Goal: Task Accomplishment & Management: Manage account settings

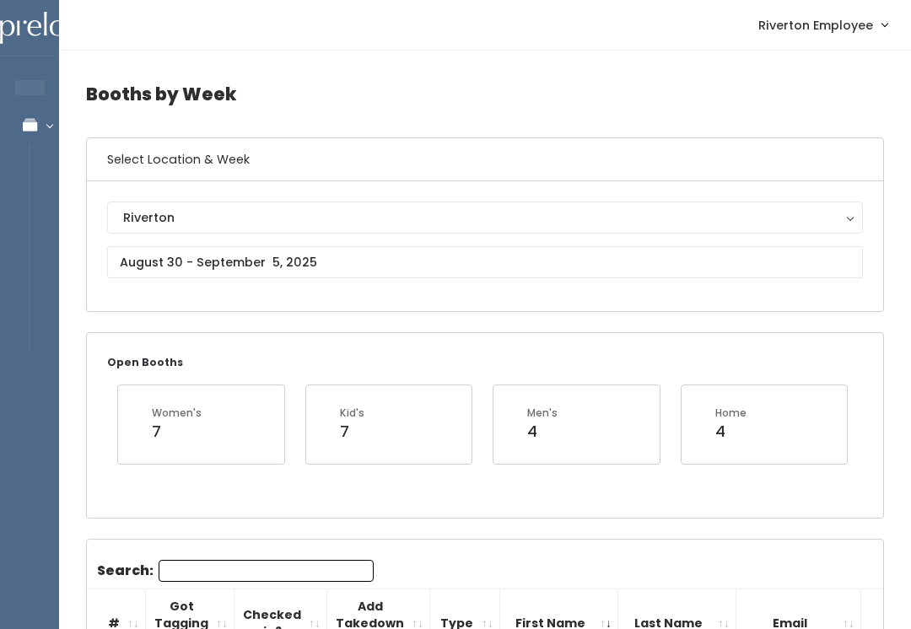
click at [347, 233] on button "Riverton" at bounding box center [484, 218] width 755 height 32
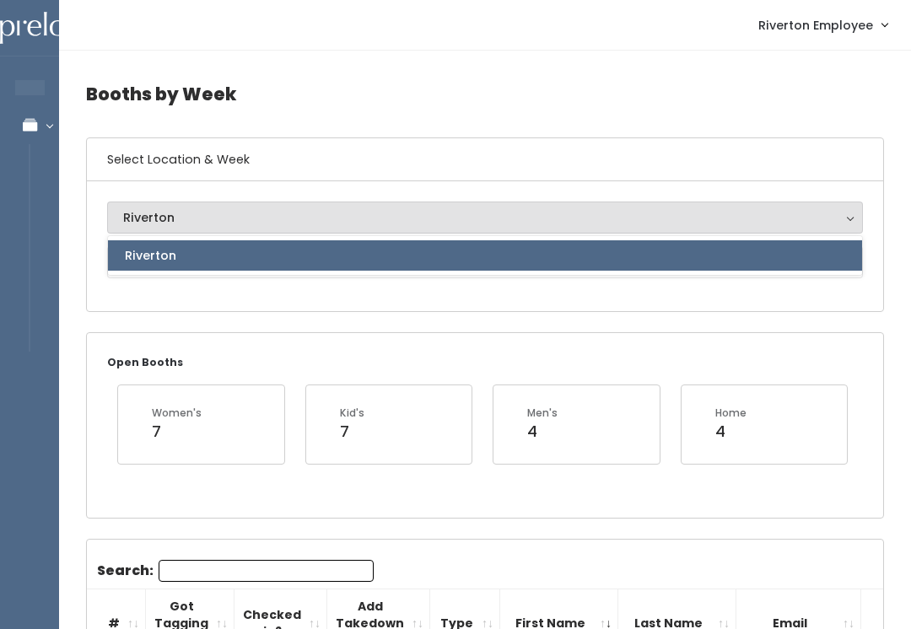
click at [276, 310] on div "Riverton Riverton Riverton" at bounding box center [485, 246] width 796 height 130
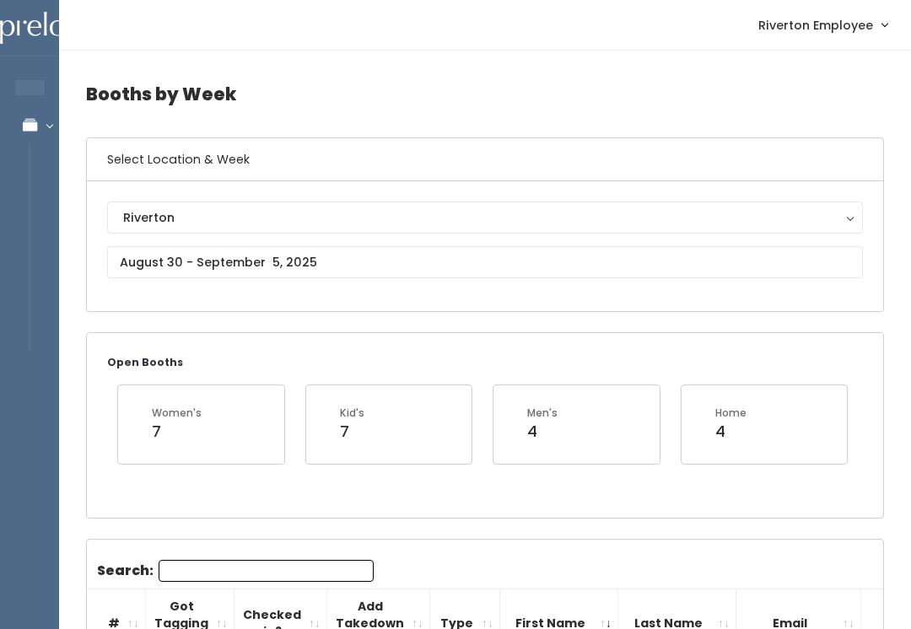
click at [231, 258] on input "text" at bounding box center [484, 262] width 755 height 32
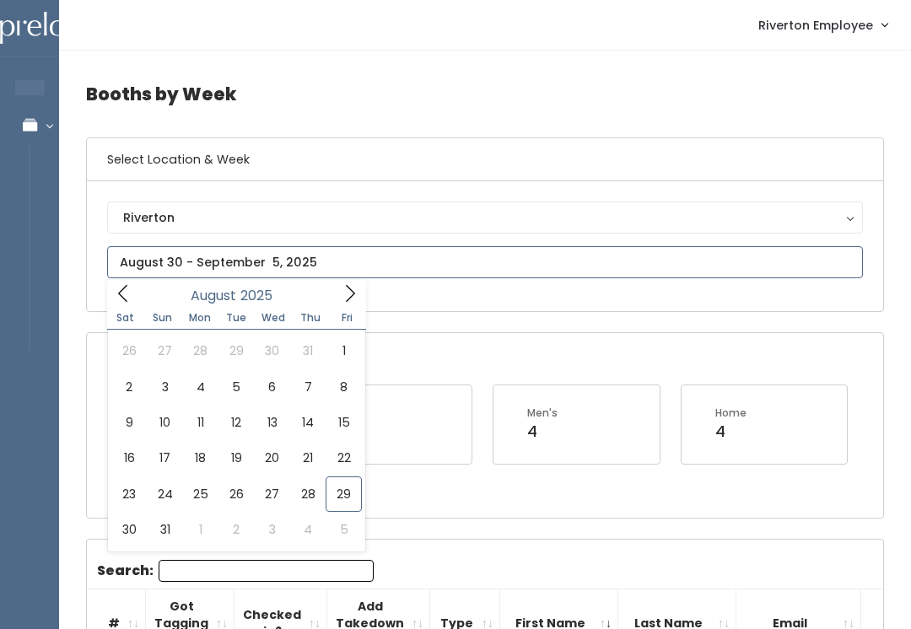
type input "[DATE] to [DATE]"
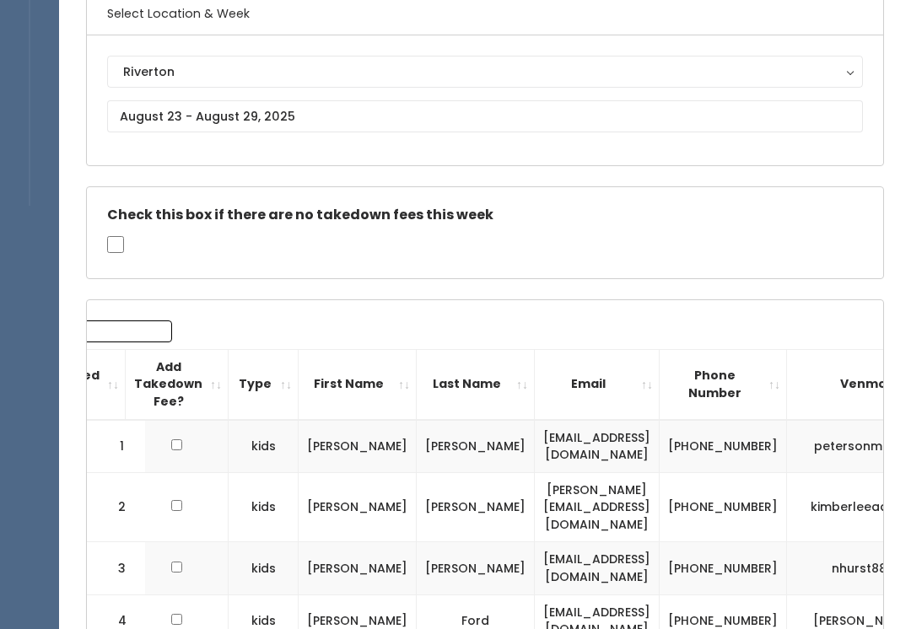
scroll to position [167, 0]
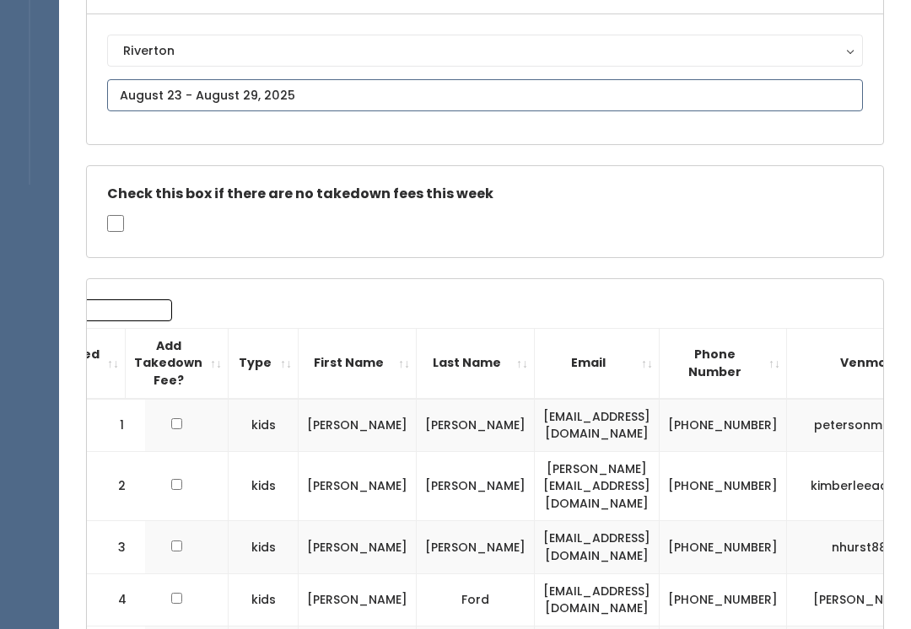
click at [470, 89] on input "text" at bounding box center [484, 95] width 755 height 32
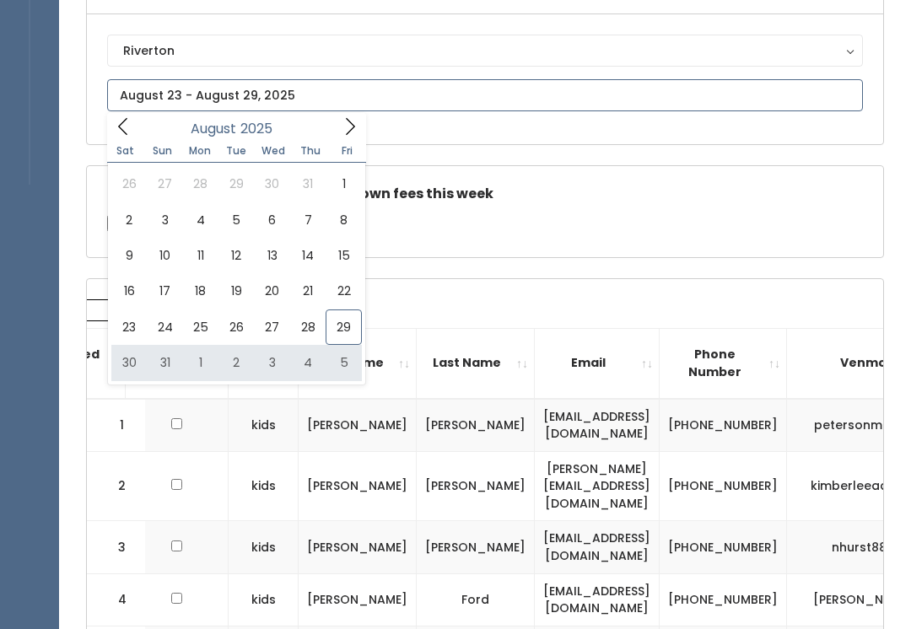
type input "August 30 to September 5"
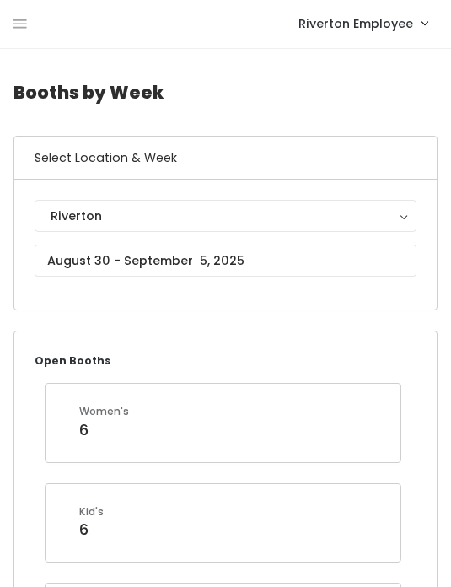
scroll to position [4, 0]
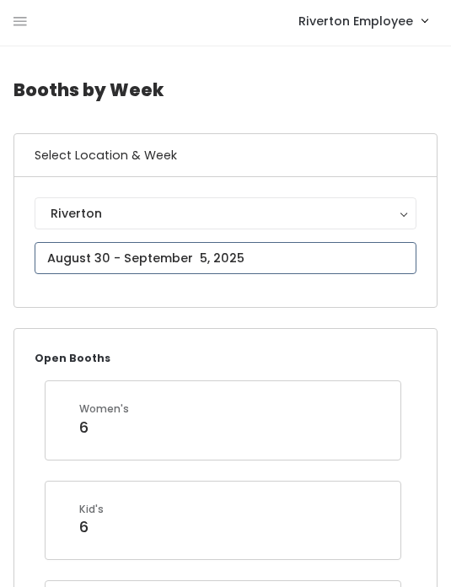
click at [94, 252] on input "text" at bounding box center [226, 258] width 382 height 32
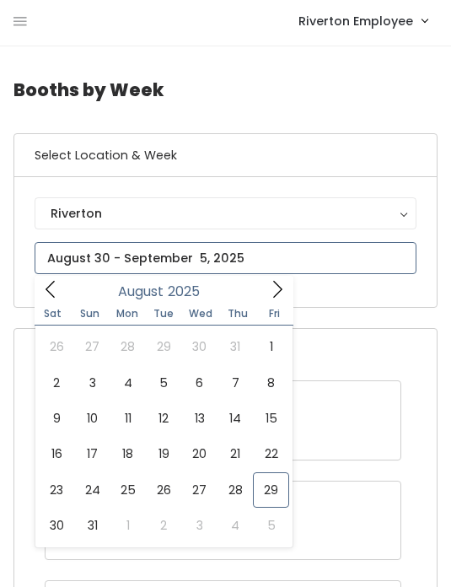
type input "[DATE] to [DATE]"
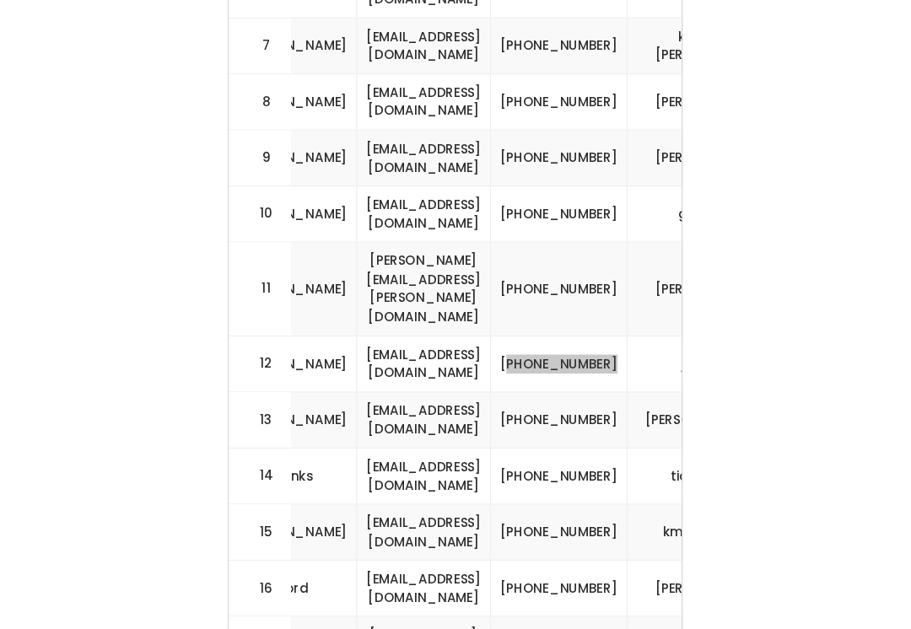
scroll to position [0, 353]
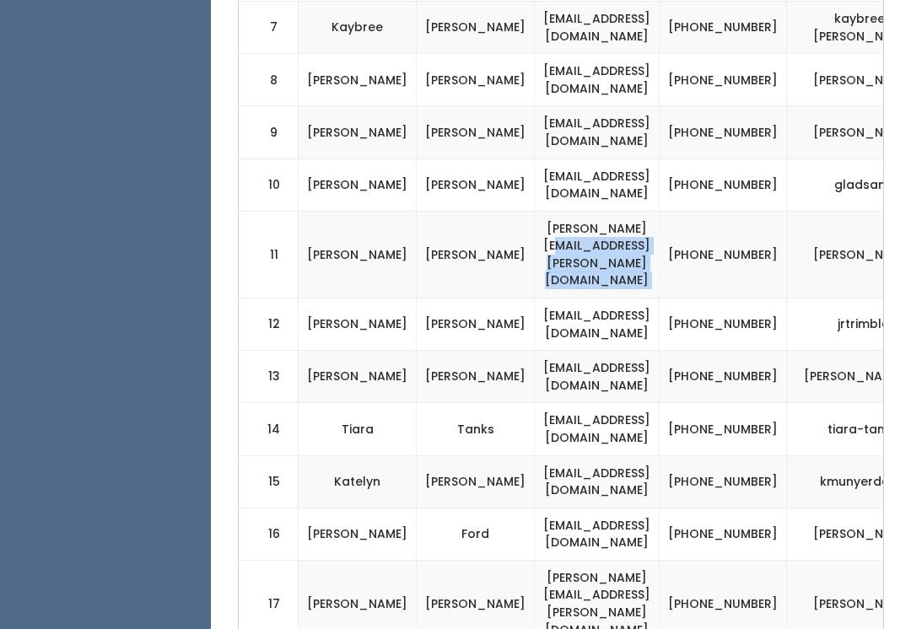
click at [450, 211] on td "(801) 580-7180" at bounding box center [722, 254] width 127 height 87
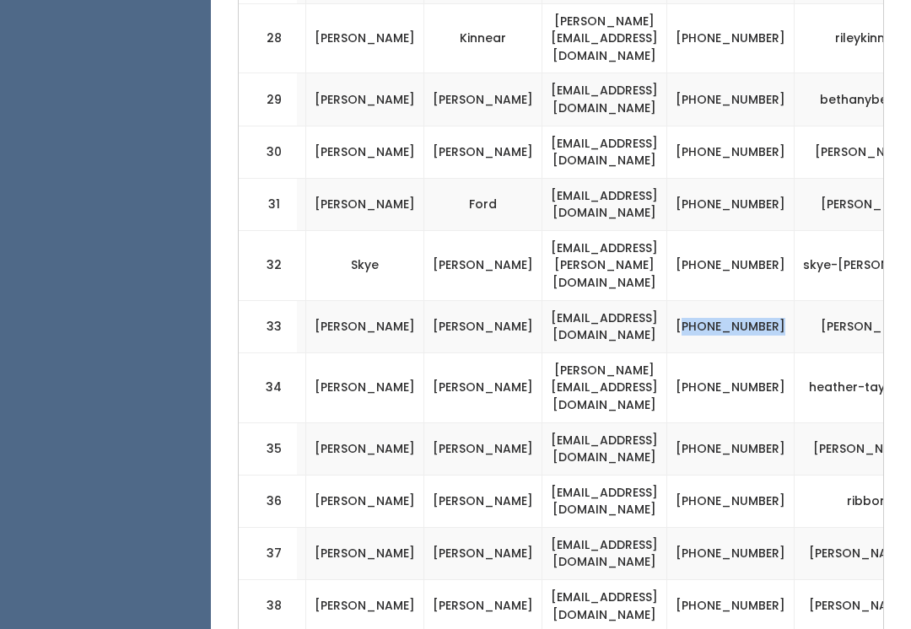
scroll to position [2068, 0]
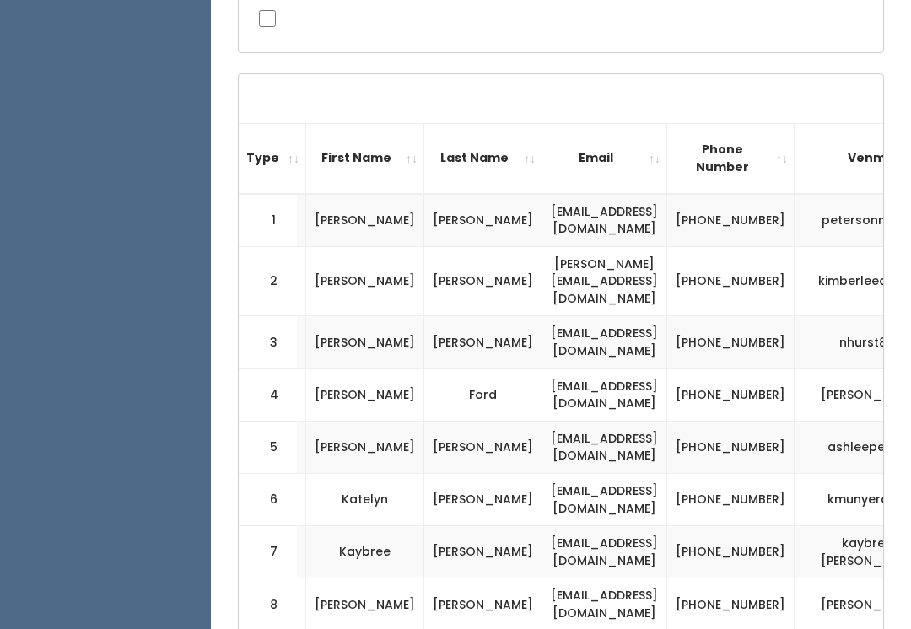
scroll to position [0, 0]
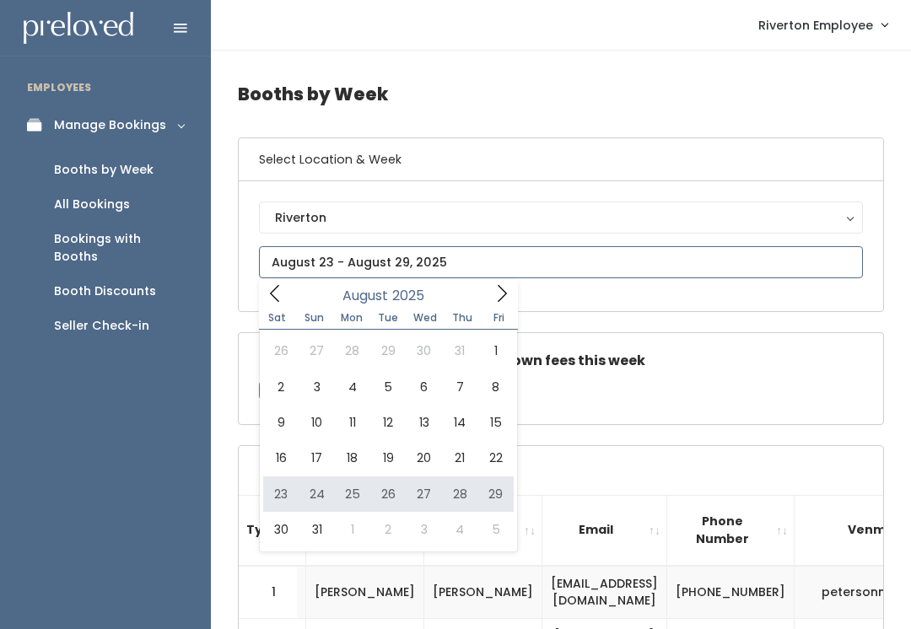
type input "[DATE] to [DATE]"
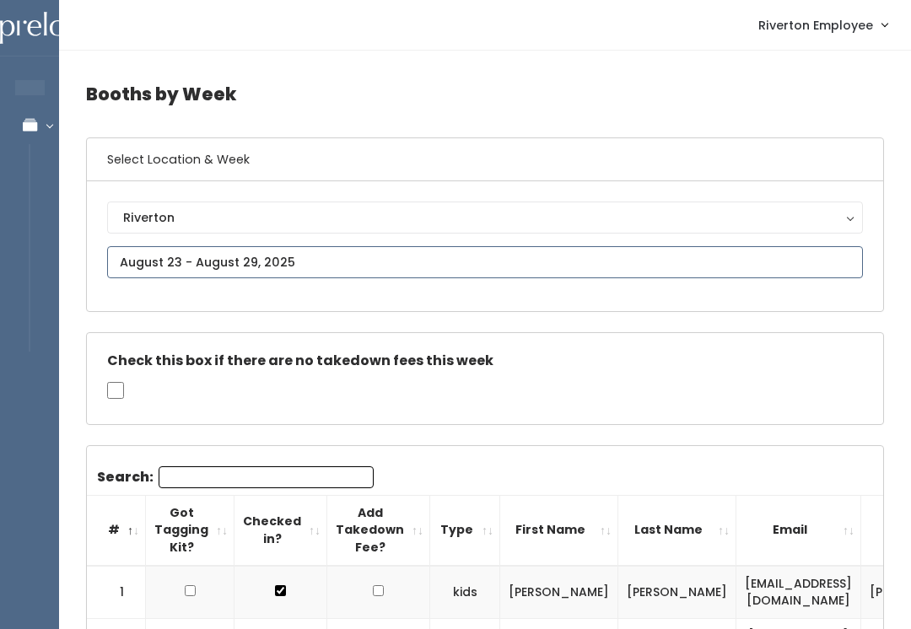
click at [470, 270] on input "text" at bounding box center [484, 262] width 755 height 32
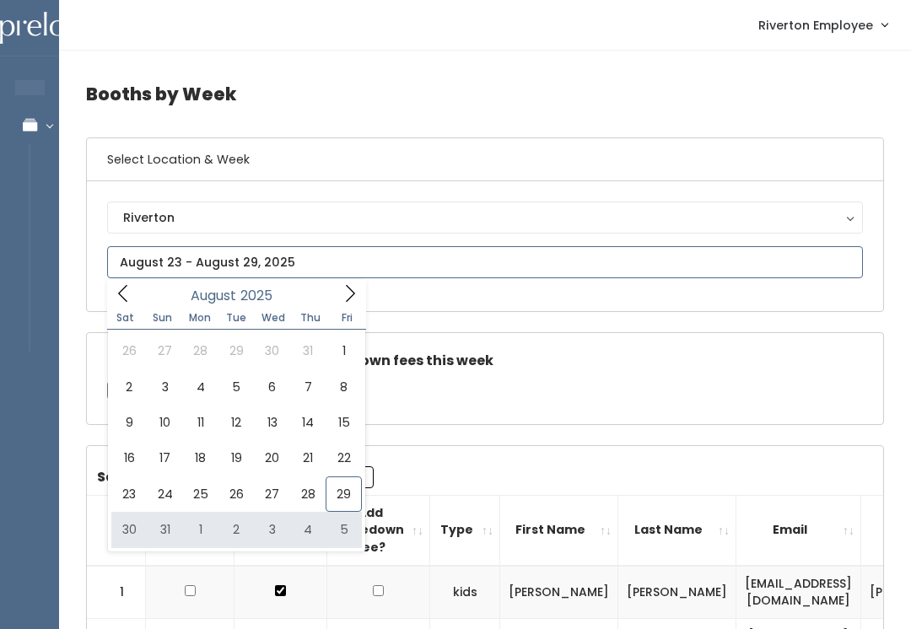
type input "[DATE] to [DATE]"
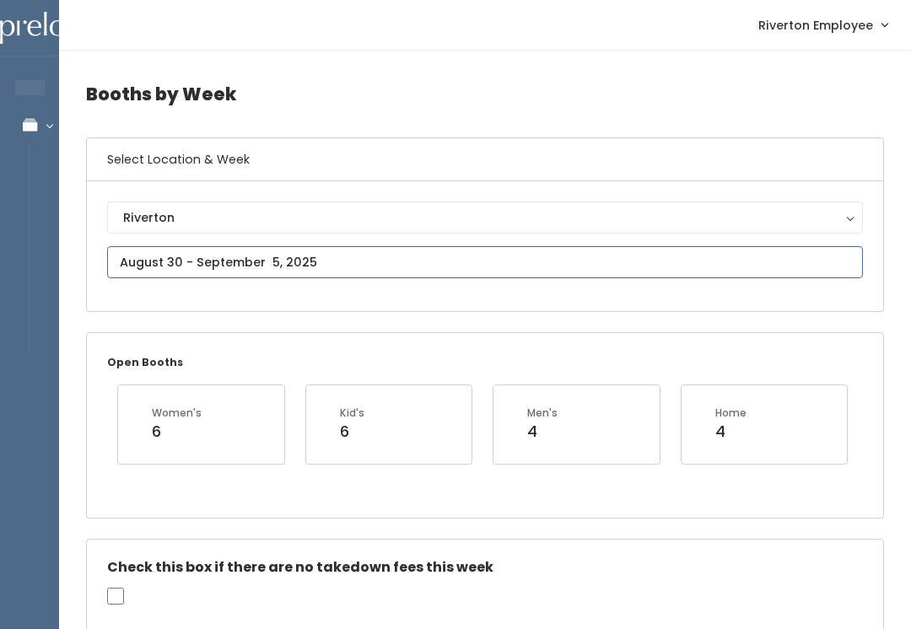
click at [480, 270] on input "text" at bounding box center [484, 262] width 755 height 32
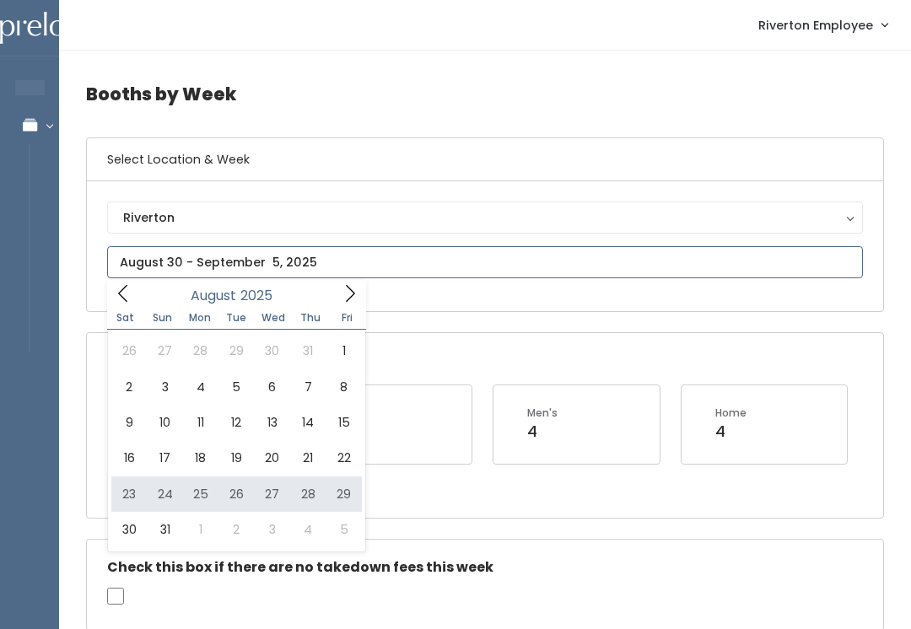
type input "August 23 to August 29"
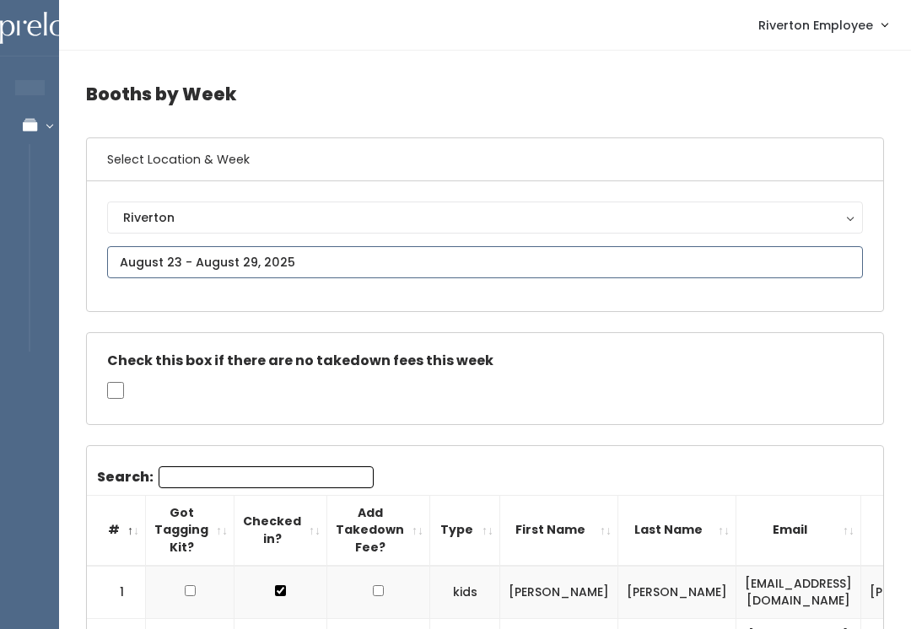
click at [439, 271] on input "text" at bounding box center [484, 262] width 755 height 32
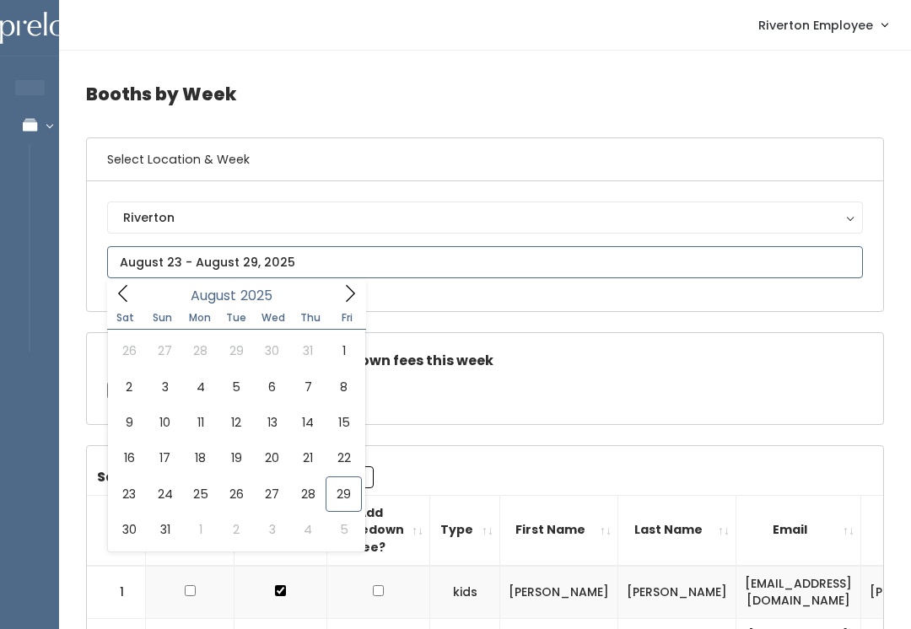
type input "August 23 to August 29"
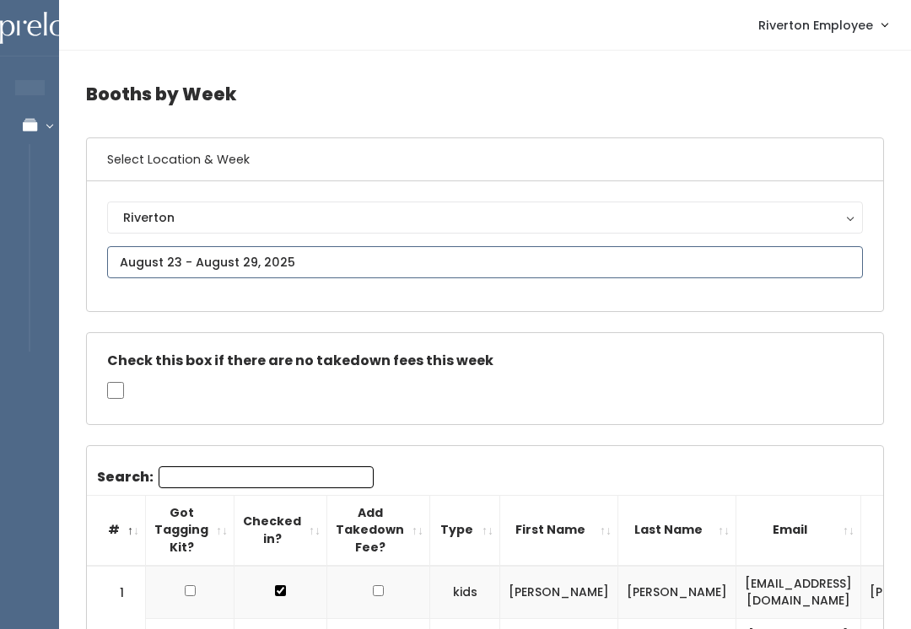
click at [471, 266] on input "text" at bounding box center [484, 262] width 755 height 32
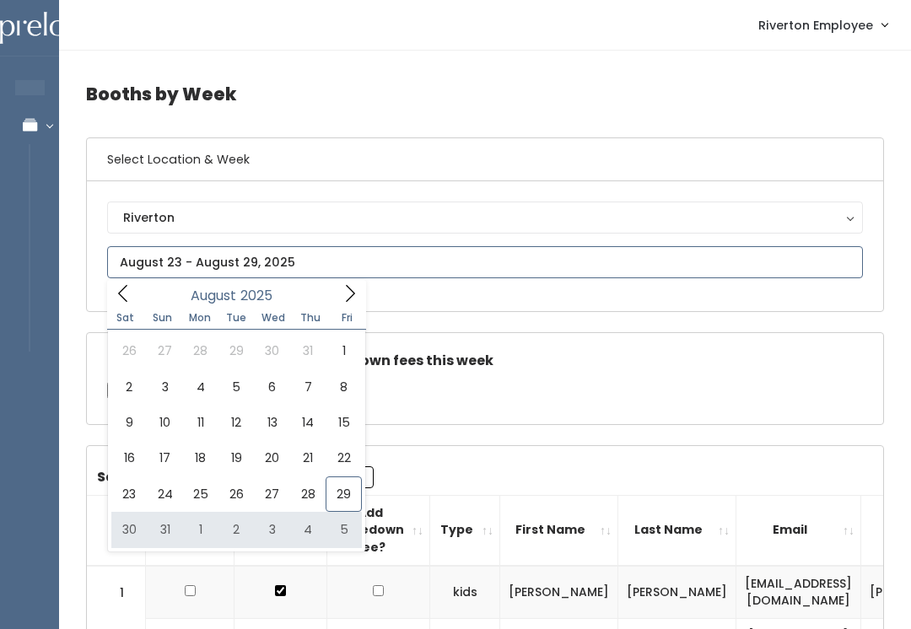
type input "[DATE] to [DATE]"
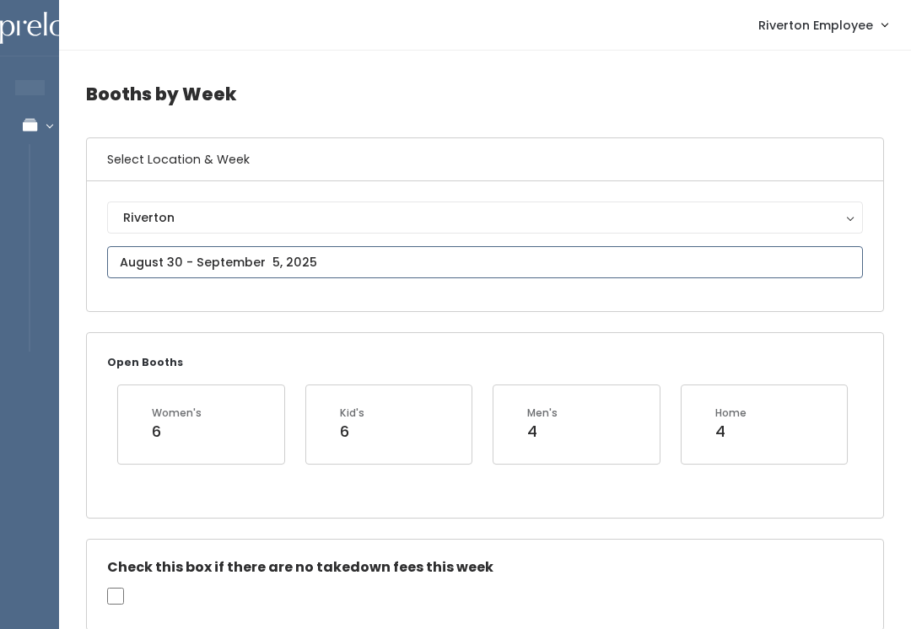
click at [542, 260] on input "text" at bounding box center [484, 262] width 755 height 32
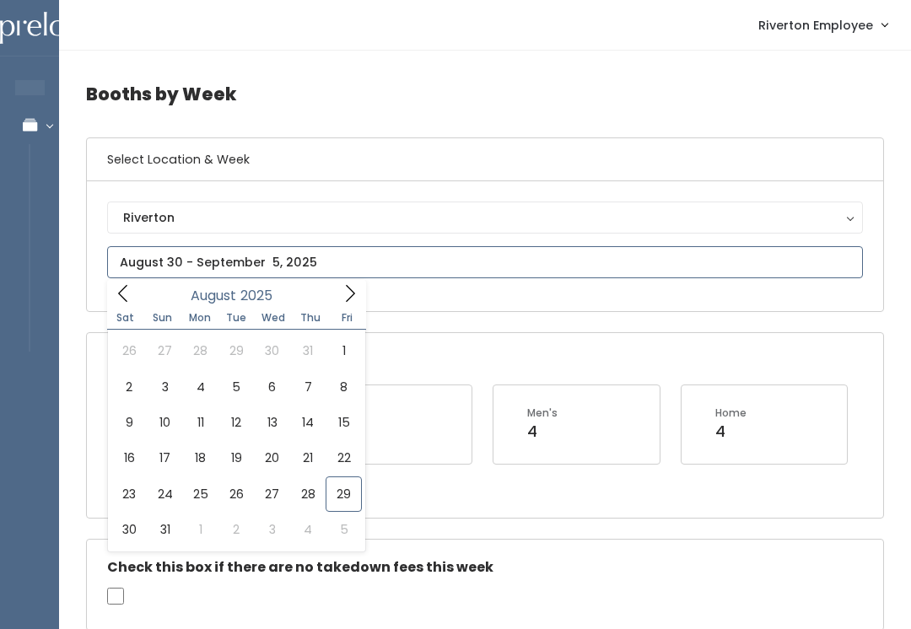
type input "[DATE] to [DATE]"
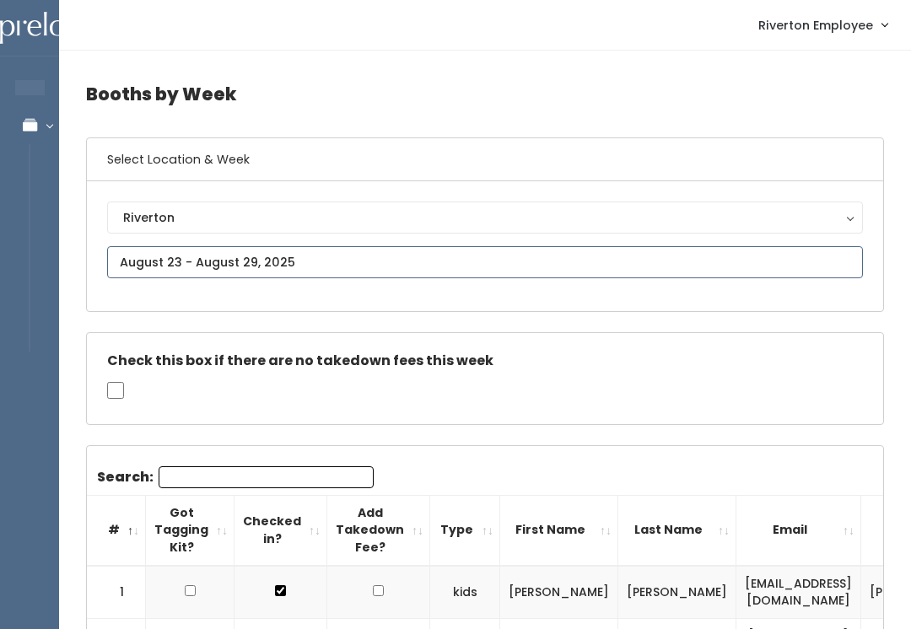
click at [395, 276] on input "text" at bounding box center [484, 262] width 755 height 32
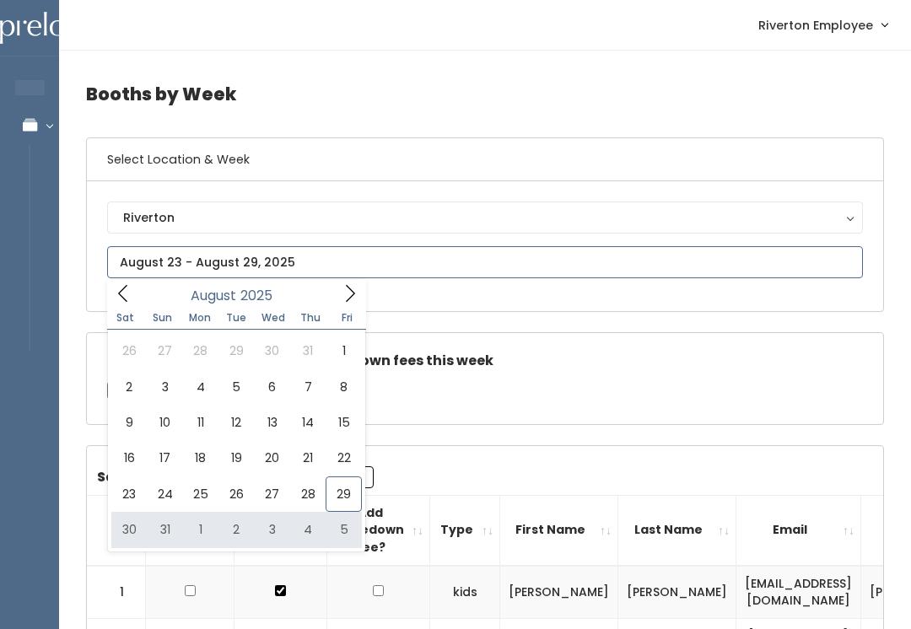
type input "August 30 to September 5"
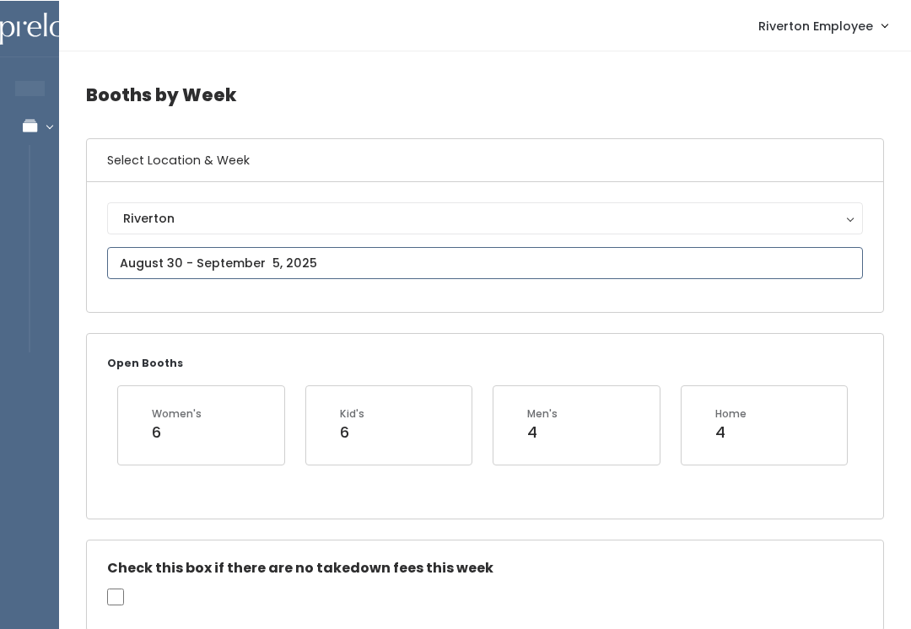
click at [562, 261] on input "text" at bounding box center [484, 262] width 755 height 32
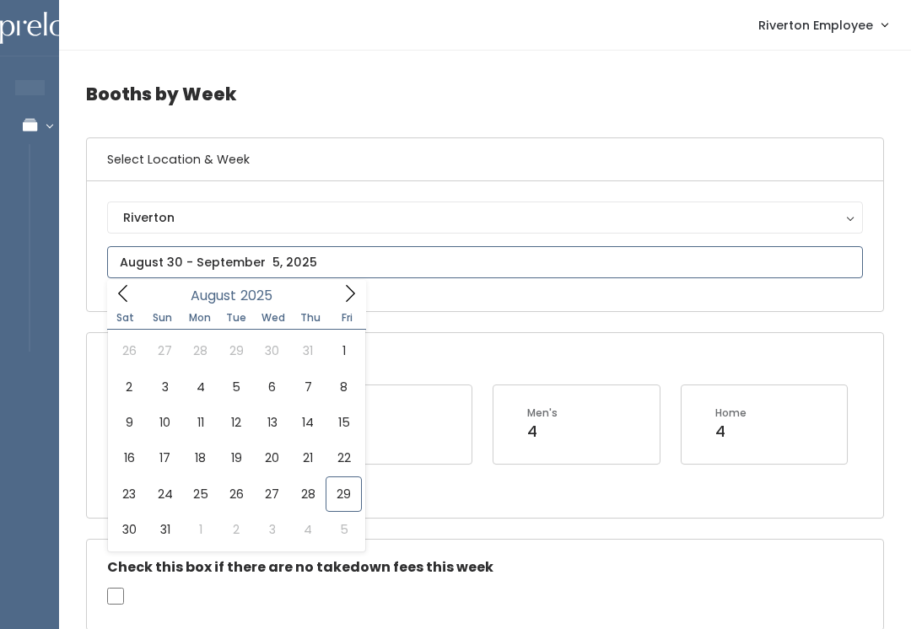
click at [539, 255] on input "text" at bounding box center [484, 262] width 755 height 32
type input "August 23 to August 29"
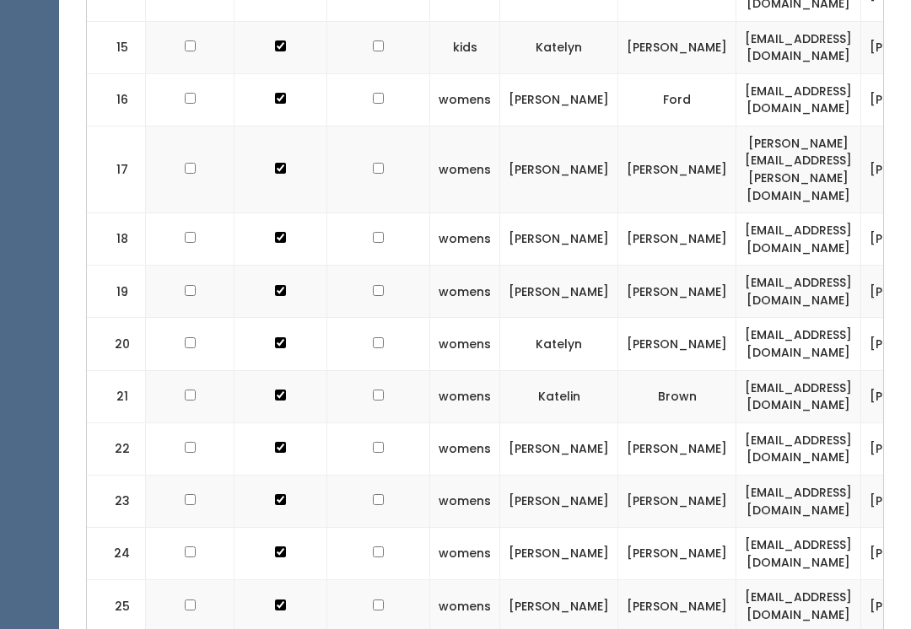
scroll to position [1352, 0]
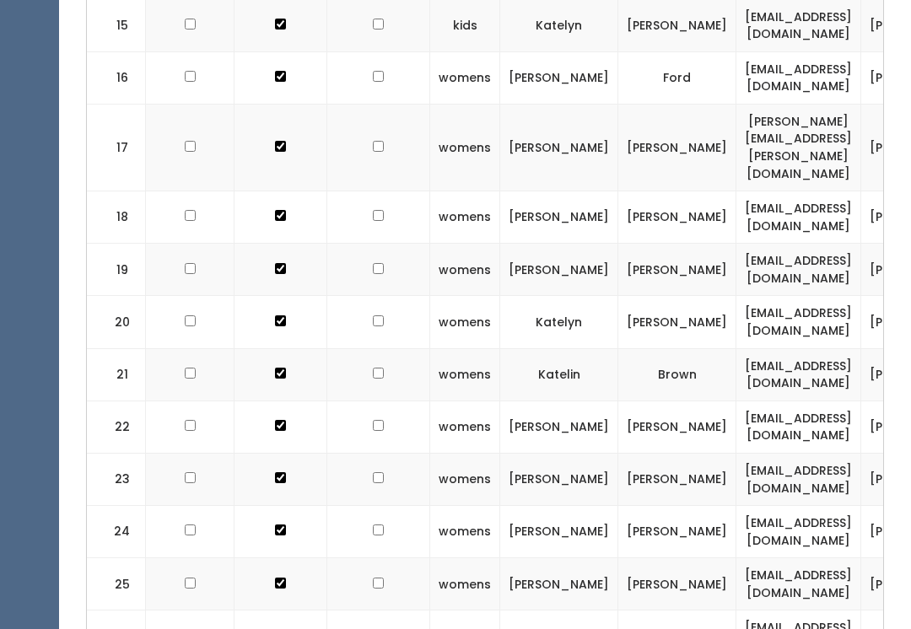
checkbox input "true"
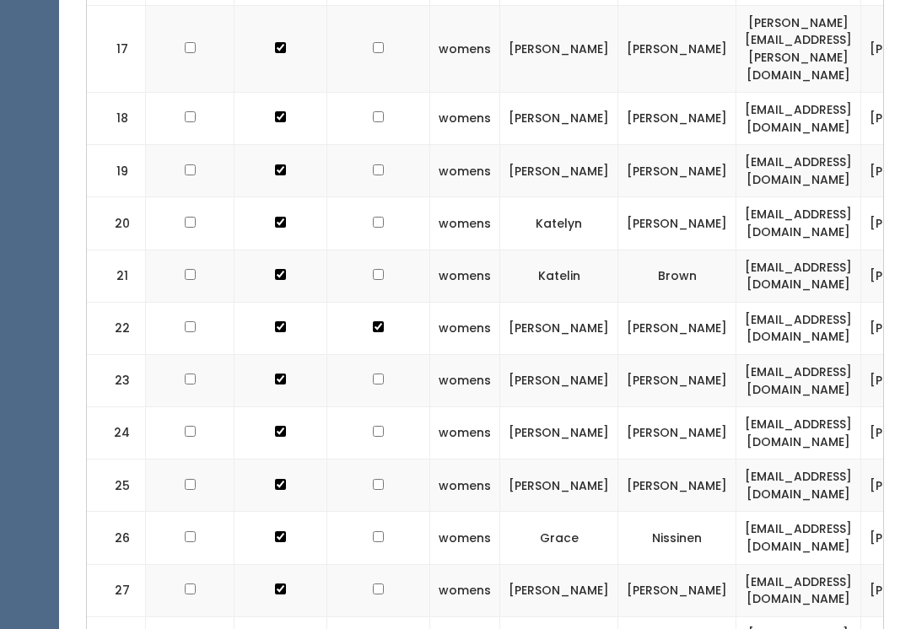
scroll to position [1453, 0]
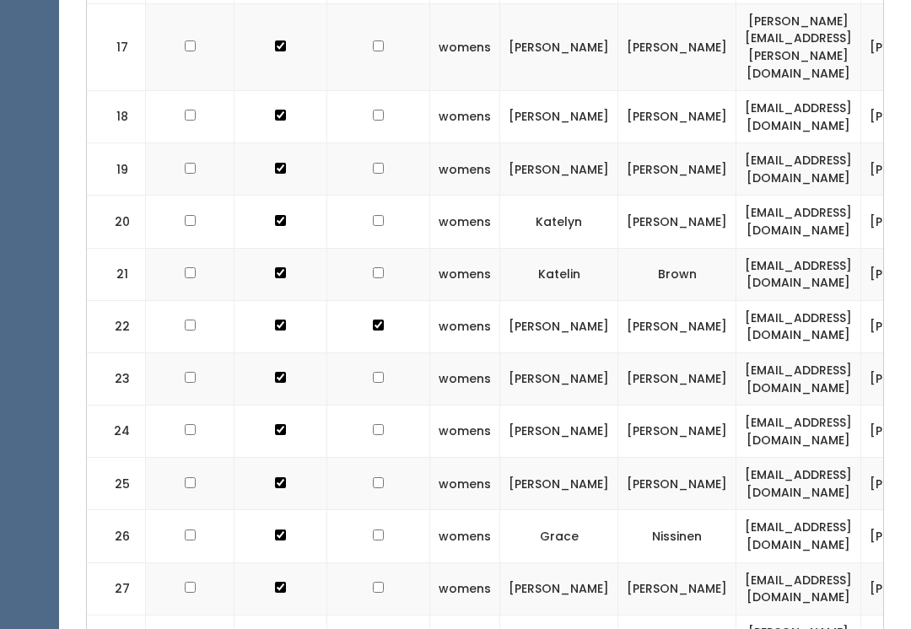
checkbox input "true"
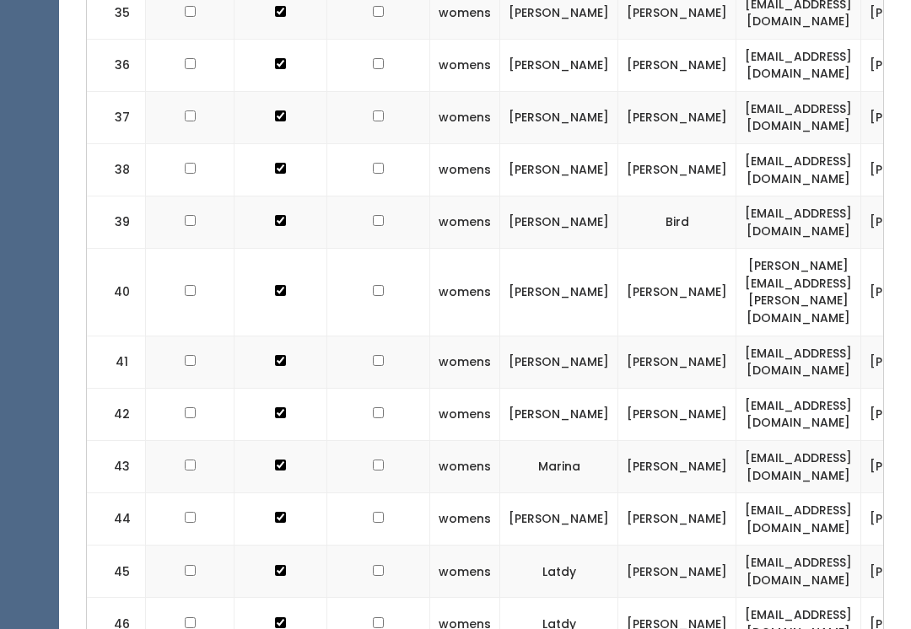
scroll to position [2546, 0]
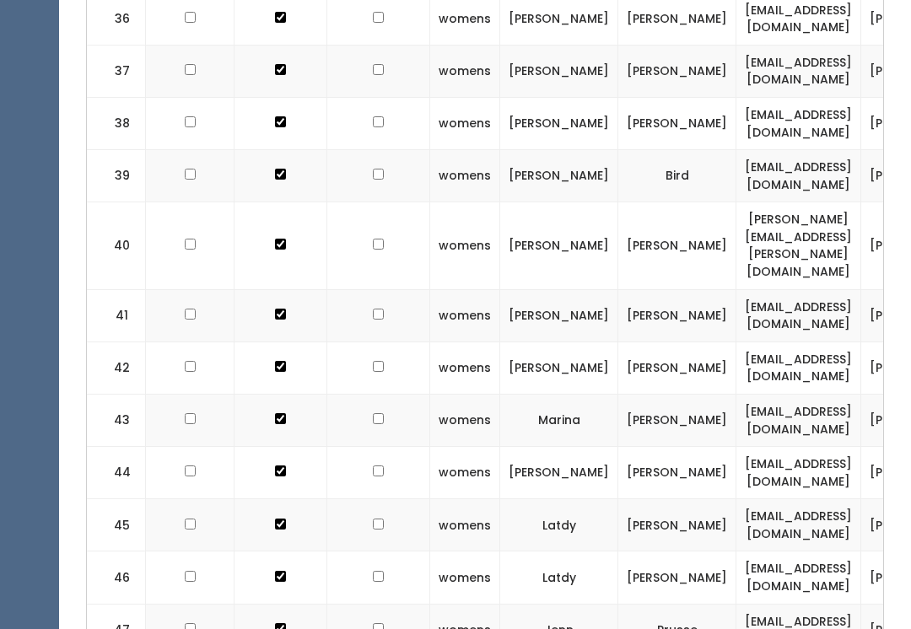
checkbox input "true"
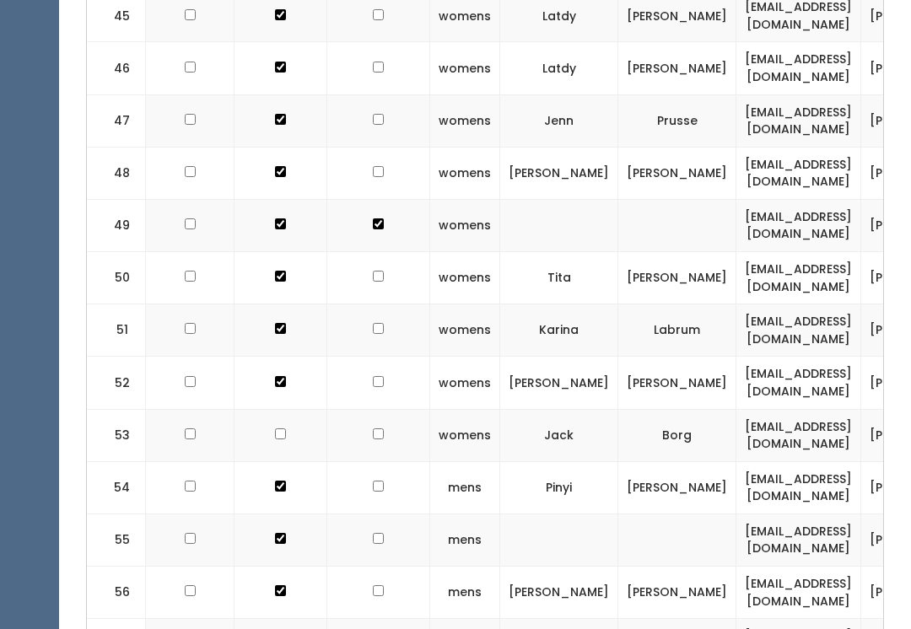
scroll to position [3087, 0]
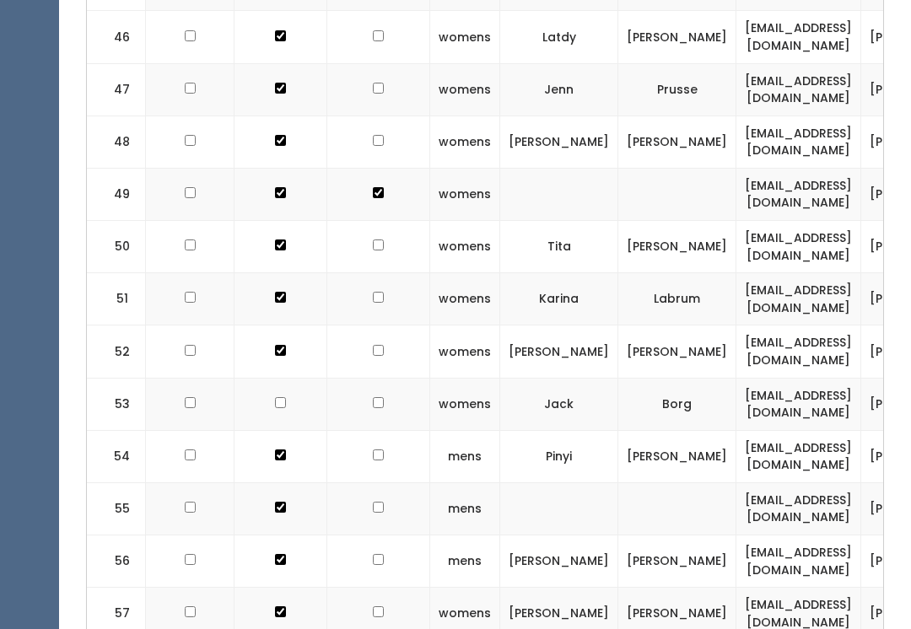
checkbox input "true"
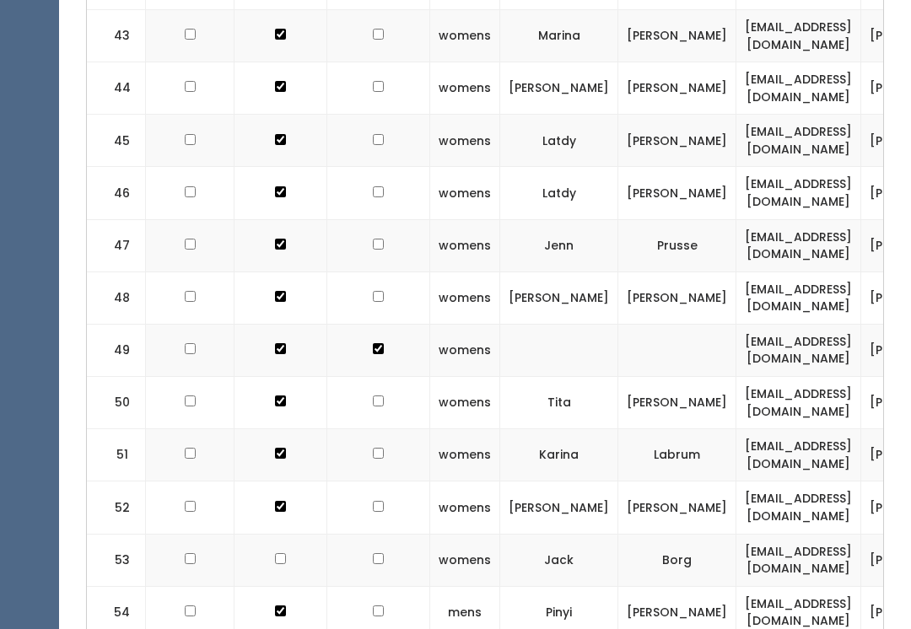
scroll to position [2926, 0]
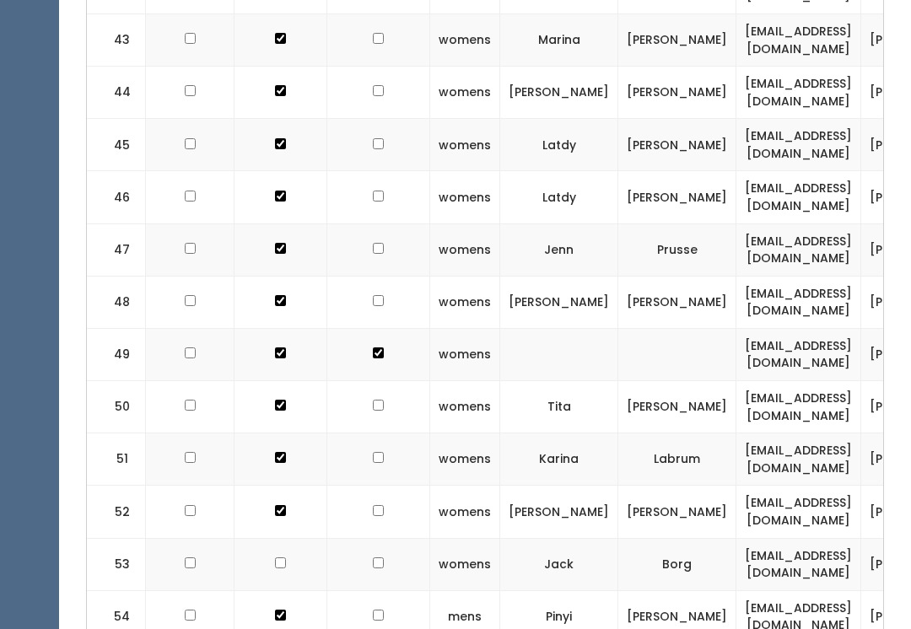
checkbox input "true"
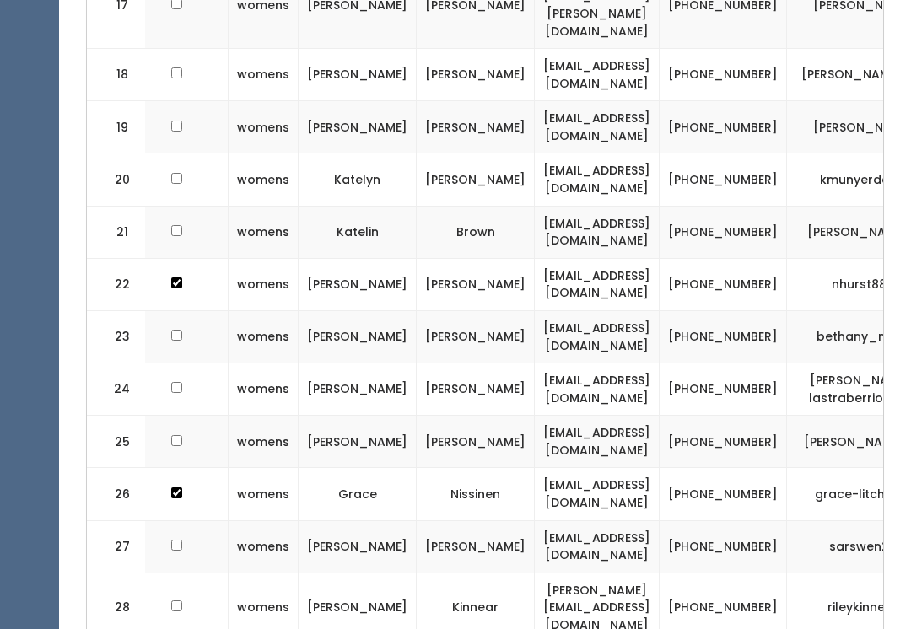
scroll to position [1492, 0]
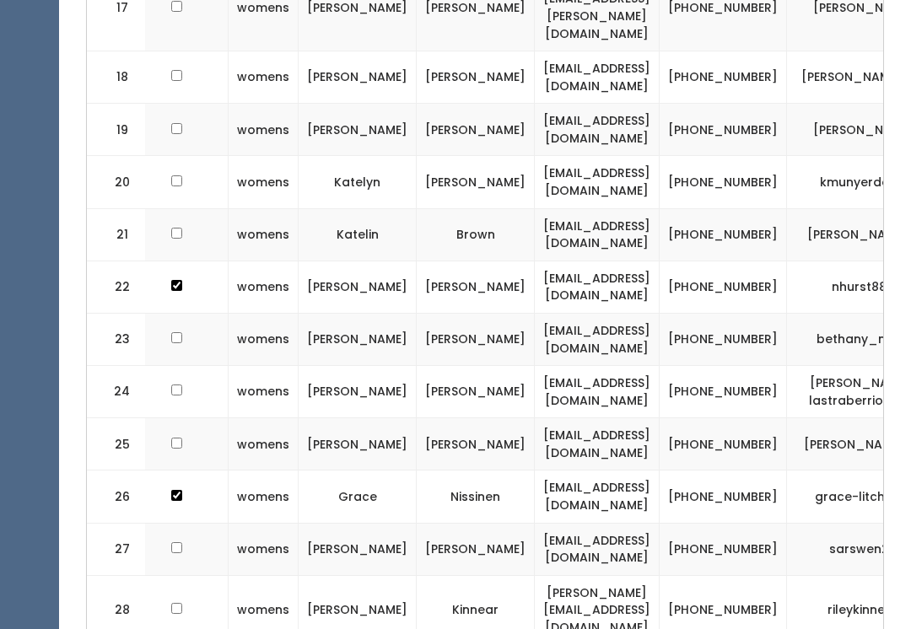
checkbox input "false"
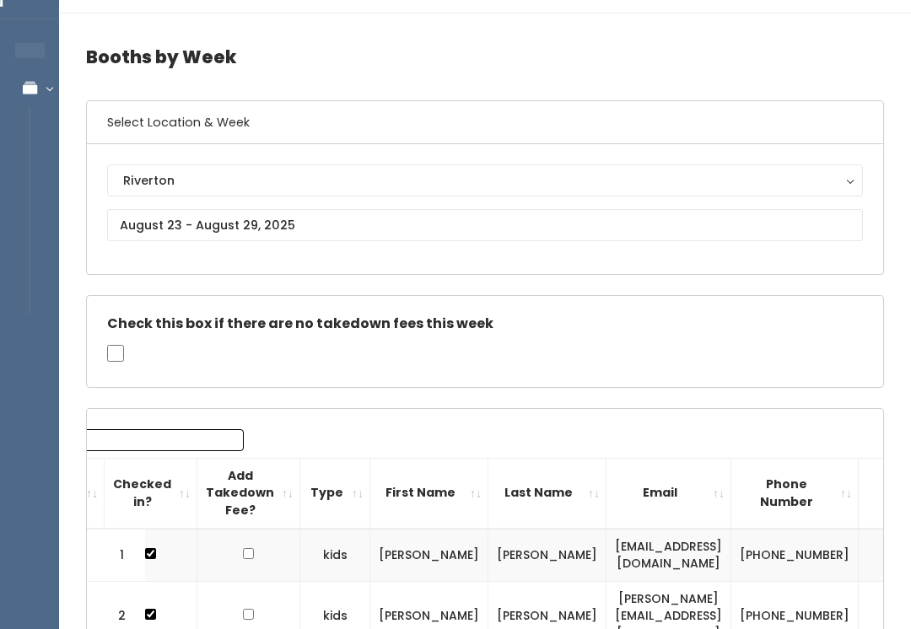
scroll to position [32, 0]
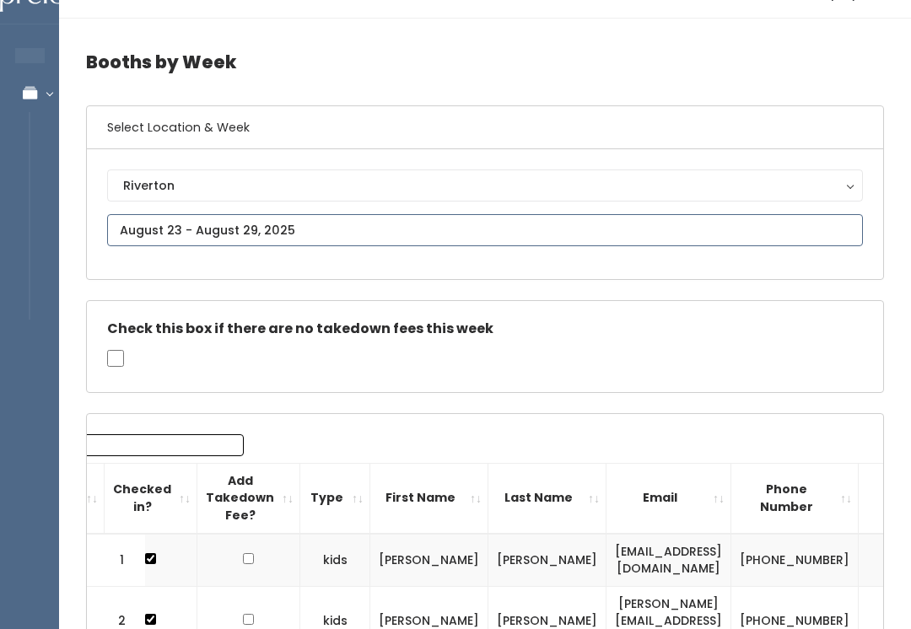
click at [698, 244] on input "text" at bounding box center [484, 230] width 755 height 32
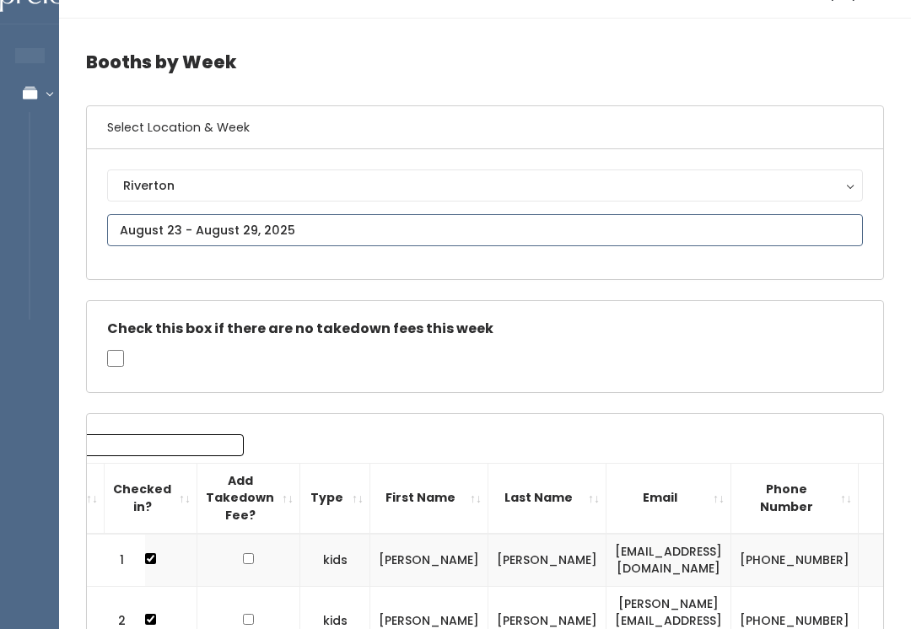
click at [470, 239] on input "text" at bounding box center [484, 230] width 755 height 32
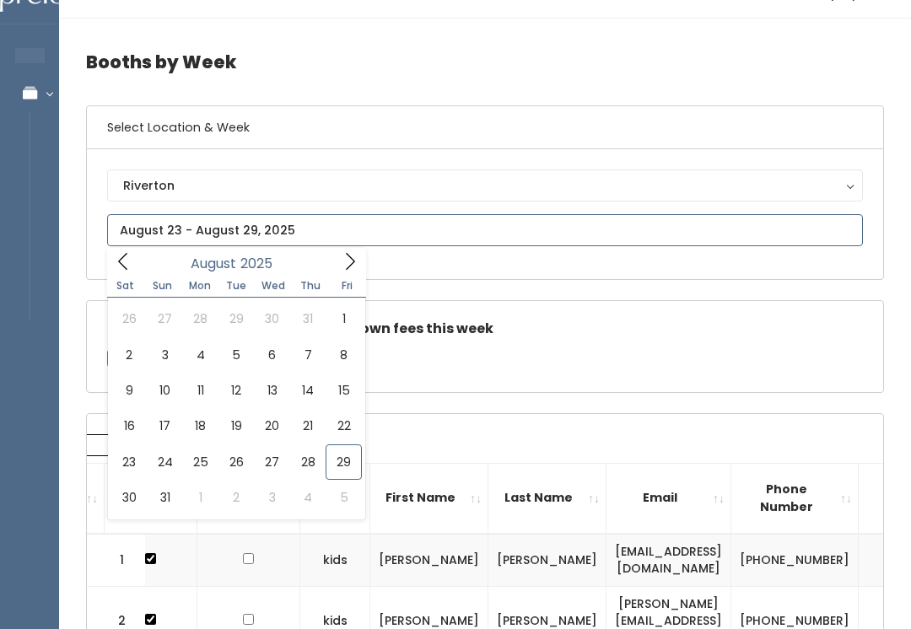
type input "August 23 to August 29"
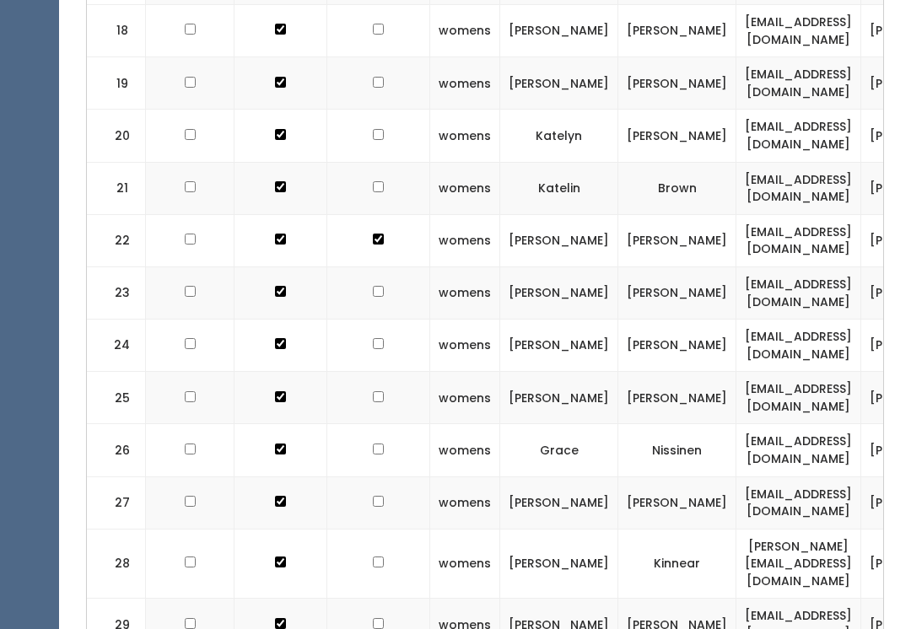
scroll to position [1544, 0]
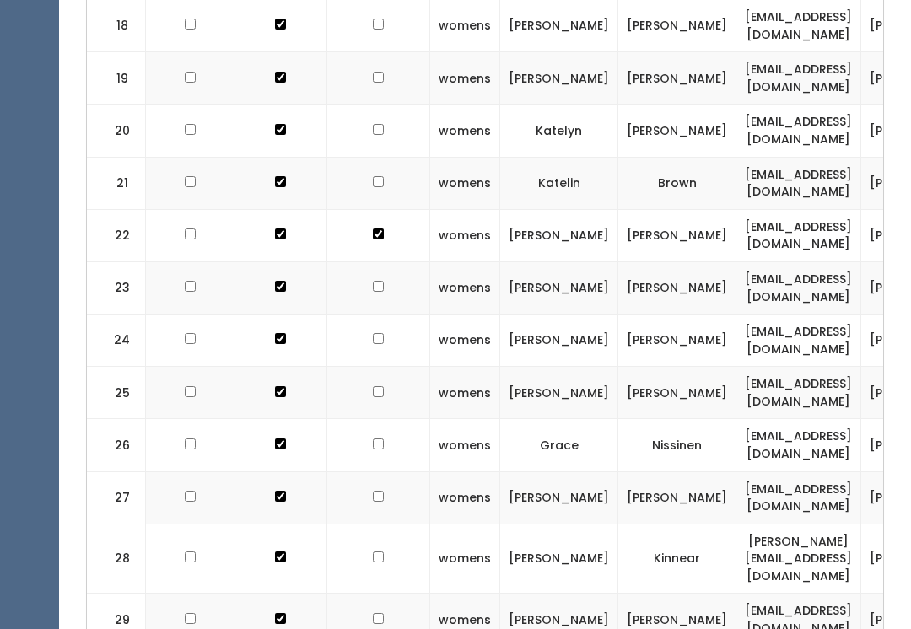
checkbox input "false"
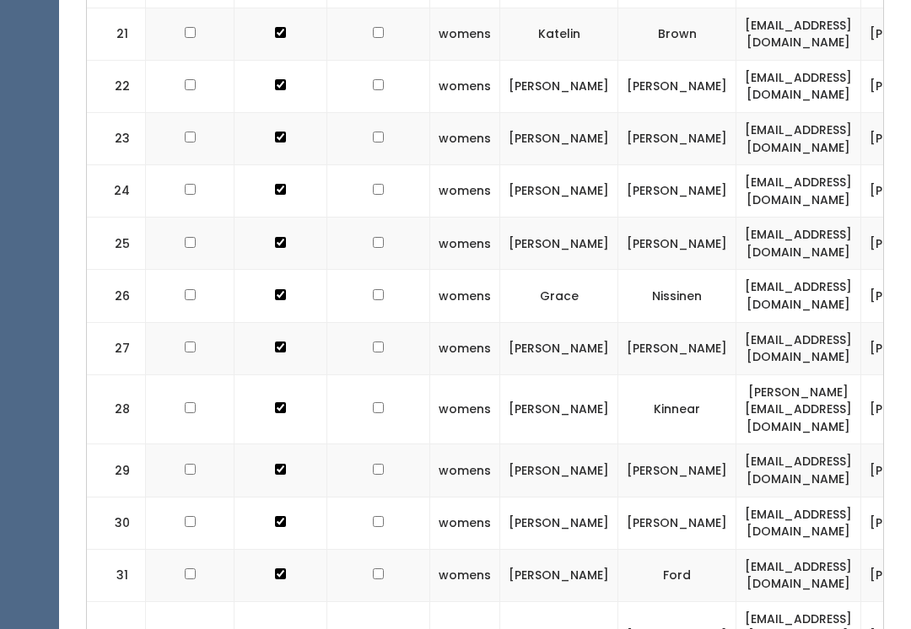
scroll to position [1696, 0]
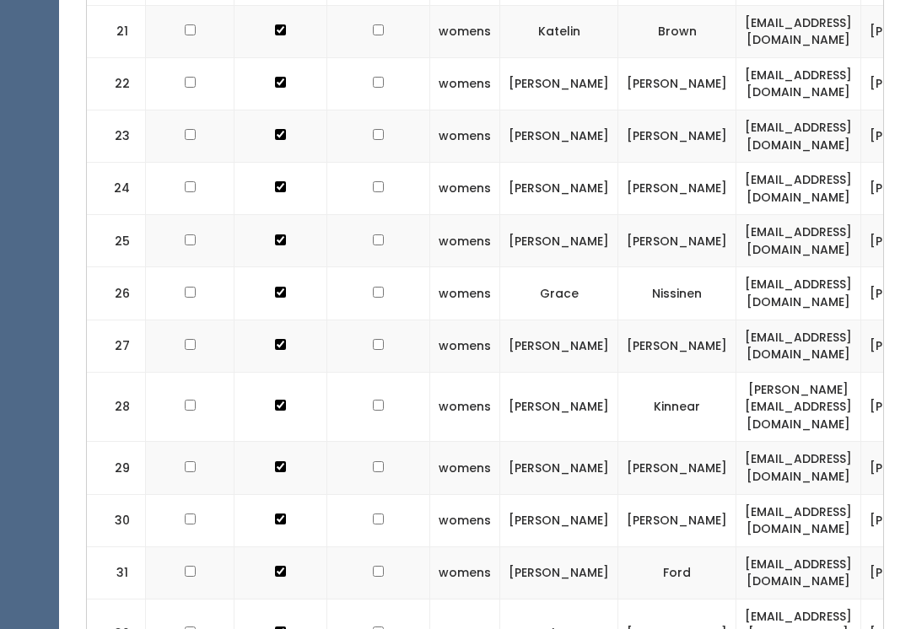
checkbox input "true"
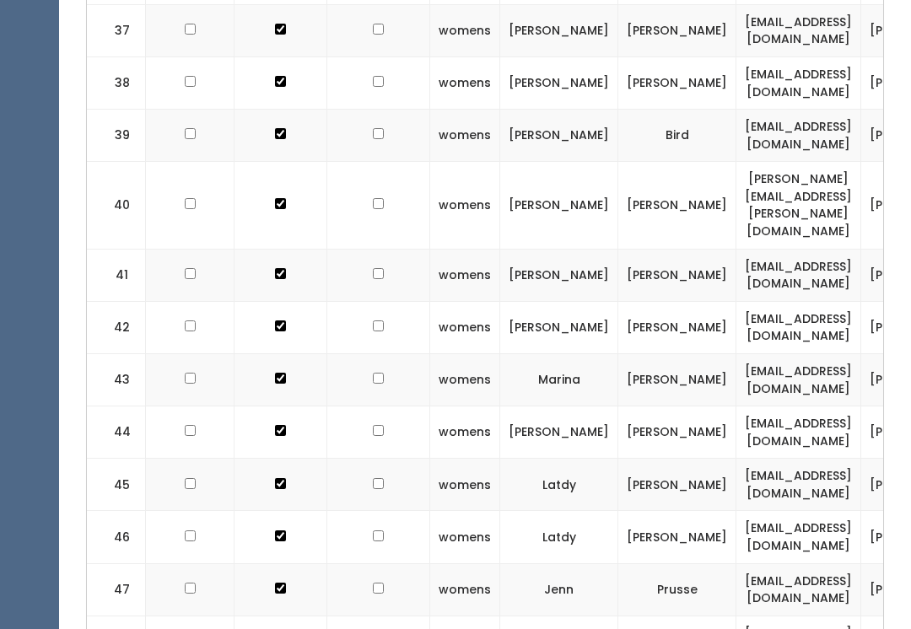
scroll to position [2590, 0]
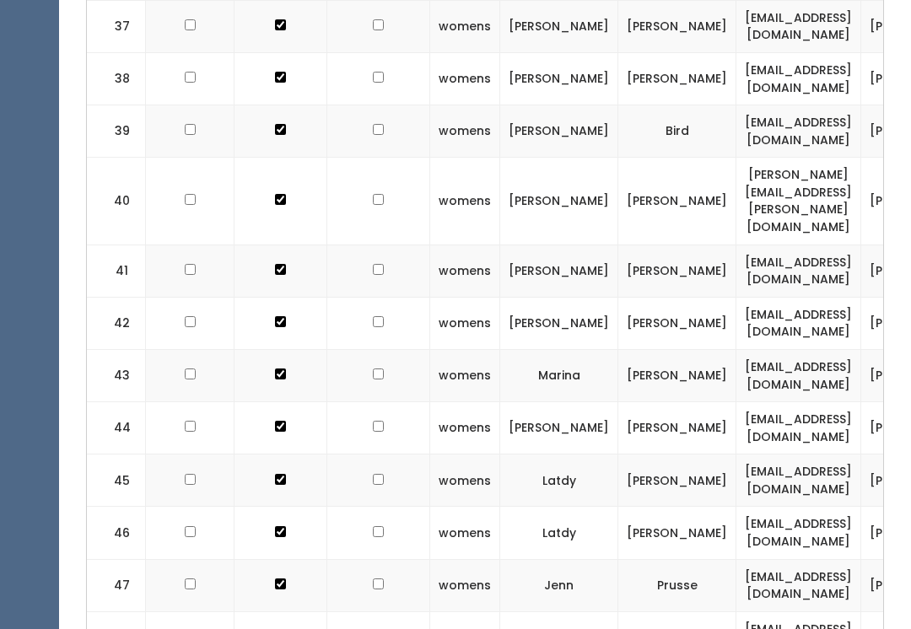
checkbox input "true"
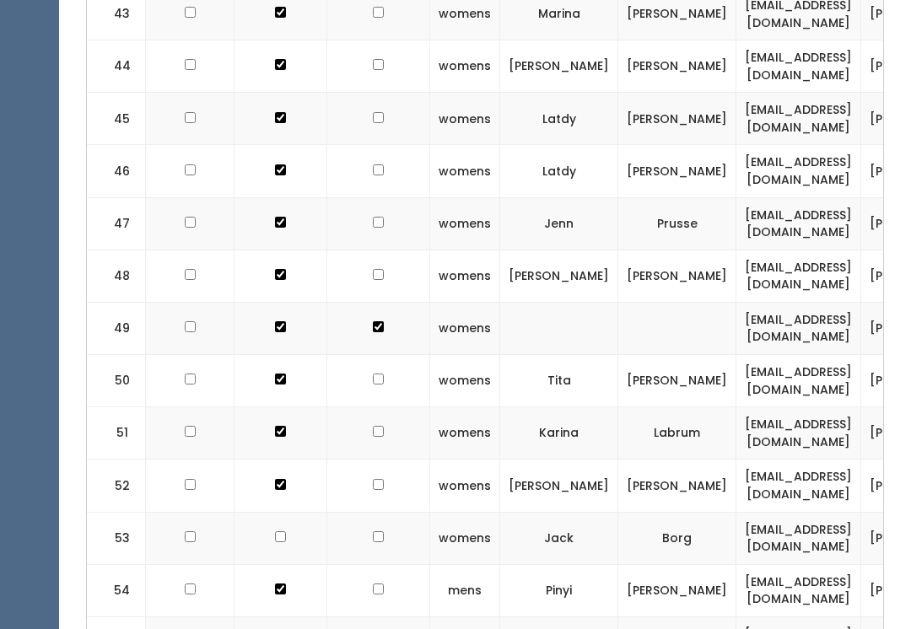
scroll to position [2991, 0]
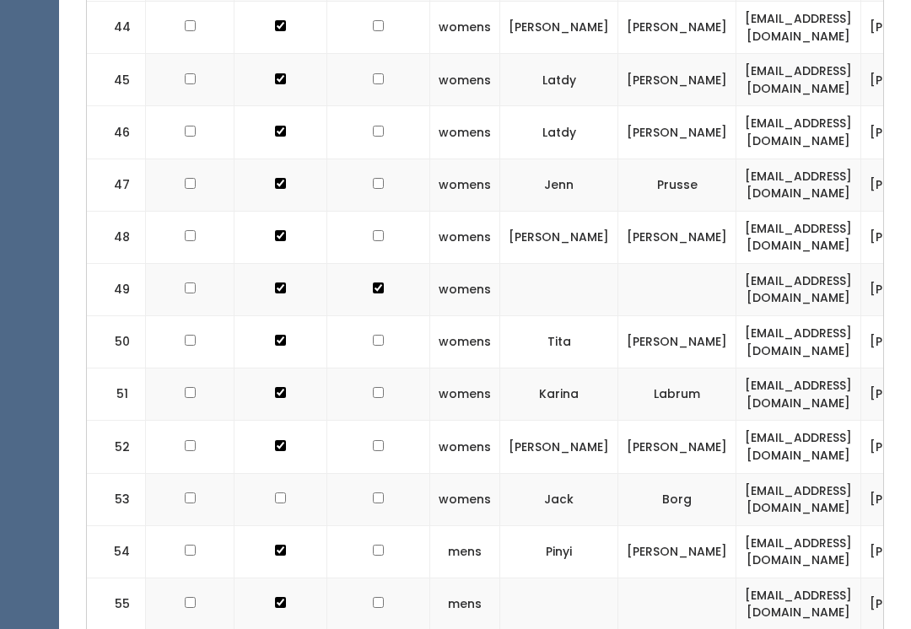
checkbox input "true"
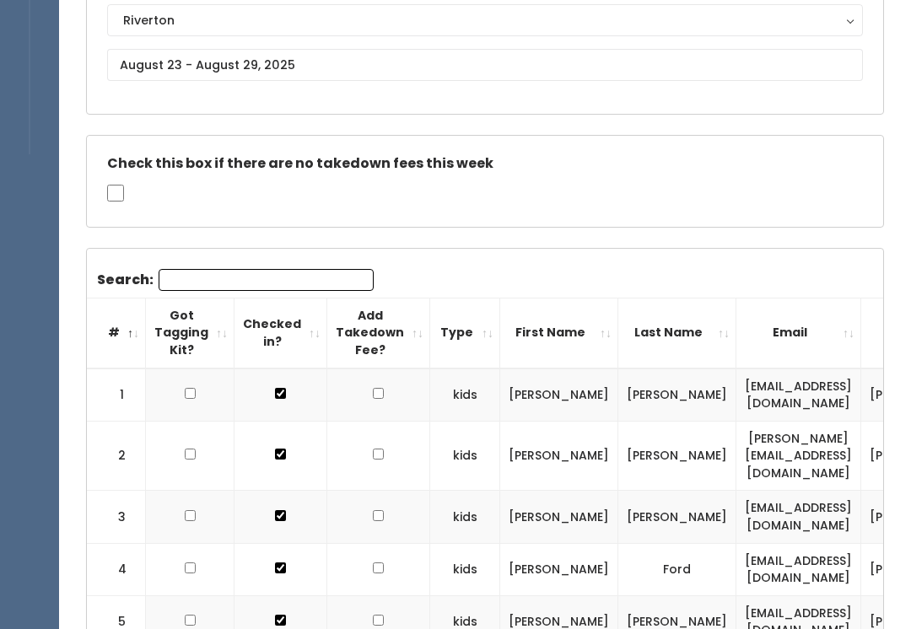
scroll to position [0, 0]
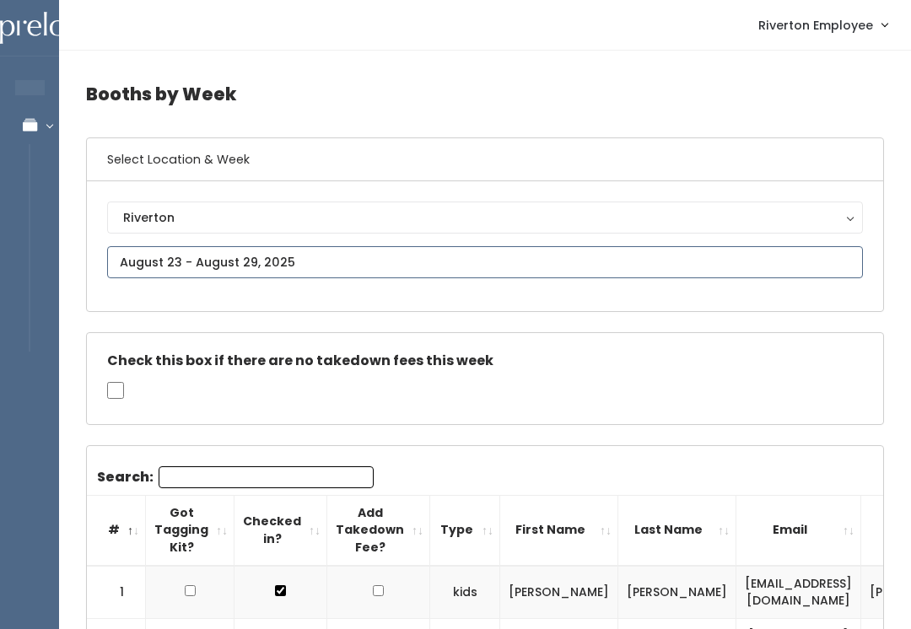
click at [680, 276] on input "text" at bounding box center [484, 262] width 755 height 32
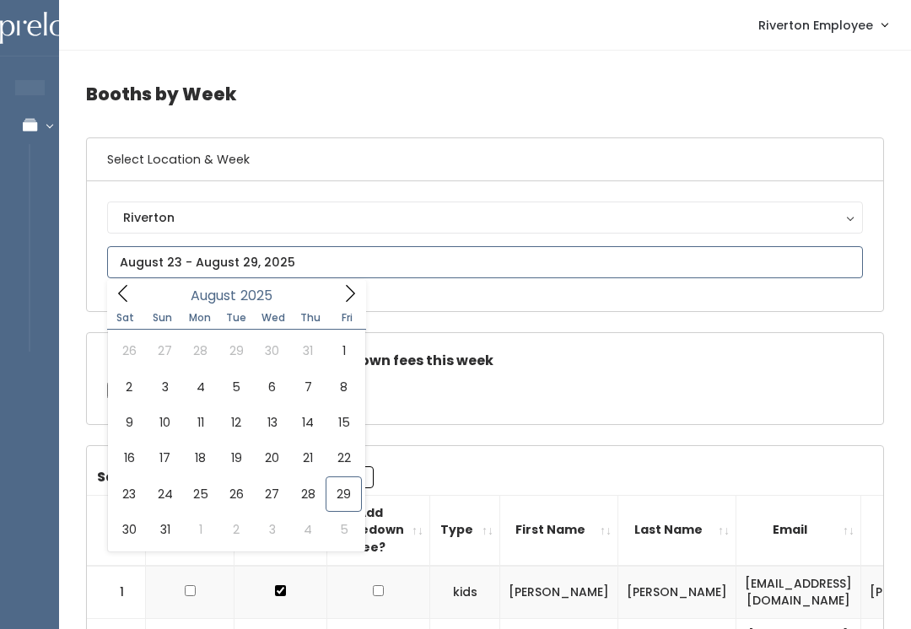
type input "August 23 to August 29"
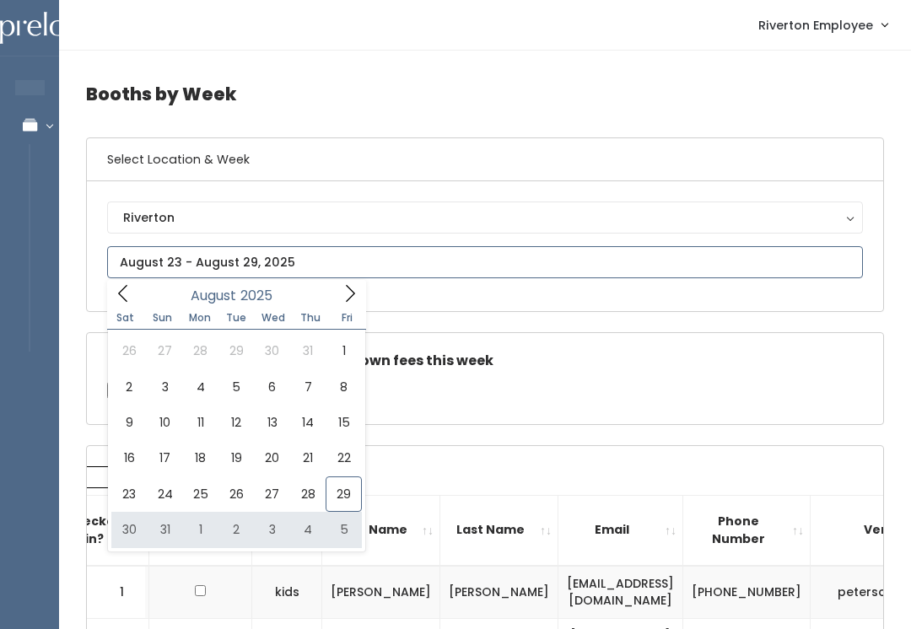
type input "August 30 to September 5"
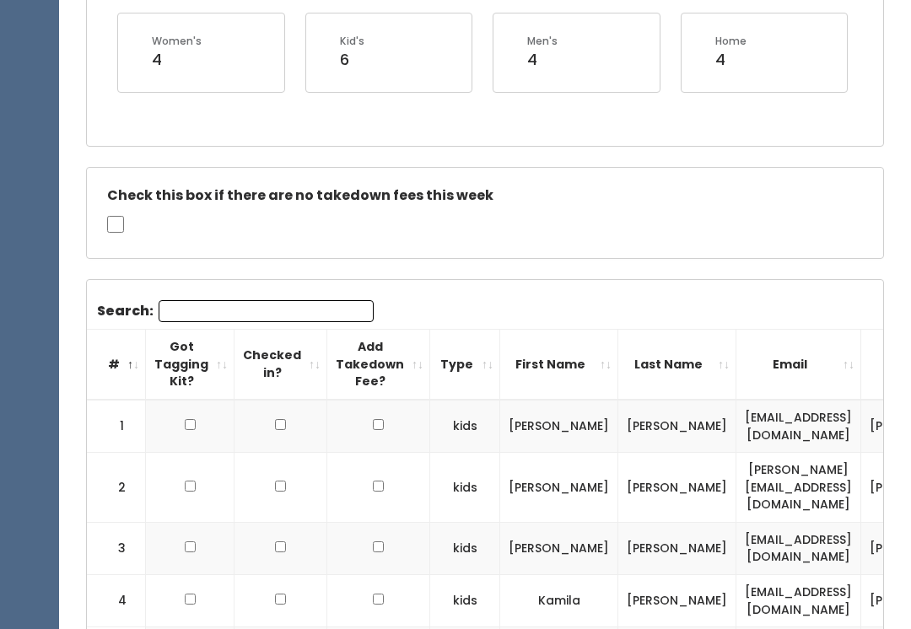
scroll to position [371, 0]
